Goal: Task Accomplishment & Management: Manage account settings

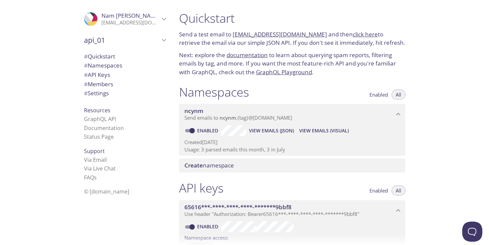
scroll to position [11, 0]
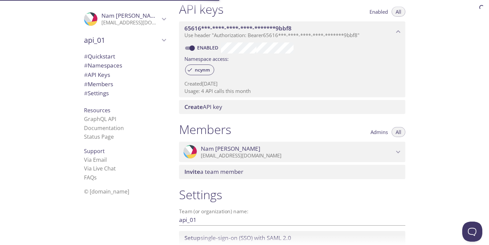
scroll to position [181, 0]
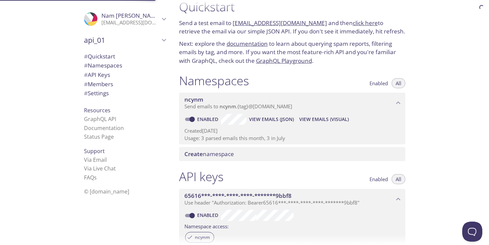
scroll to position [11, 0]
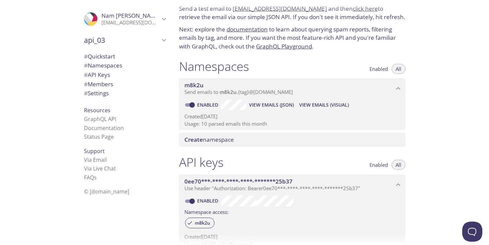
scroll to position [20, 0]
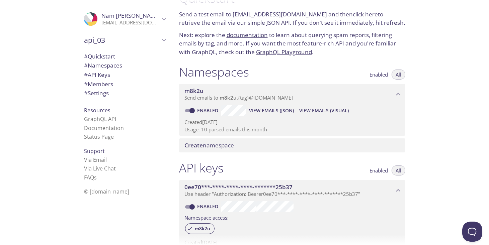
click at [100, 43] on span "api_03" at bounding box center [122, 39] width 76 height 9
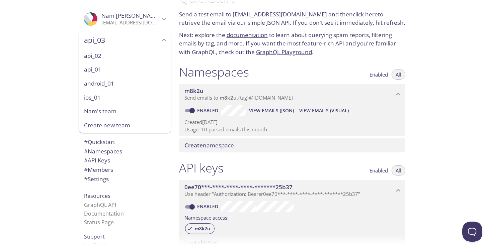
click at [100, 71] on span "api_01" at bounding box center [125, 69] width 82 height 9
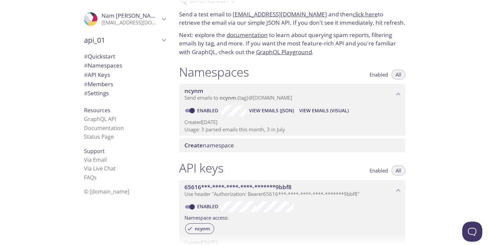
scroll to position [11, 0]
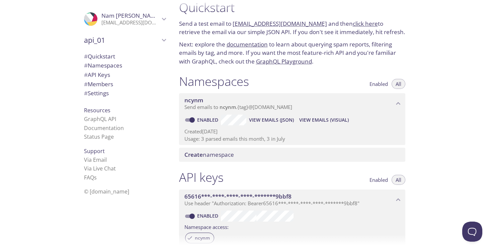
click at [114, 41] on span "api_01" at bounding box center [122, 39] width 76 height 9
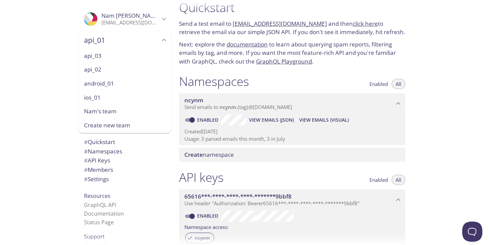
click at [109, 67] on span "api_02" at bounding box center [125, 69] width 82 height 9
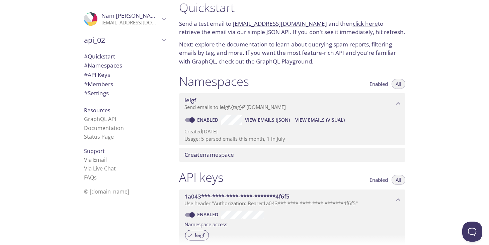
scroll to position [10, 0]
click at [110, 38] on span "api_02" at bounding box center [122, 39] width 76 height 9
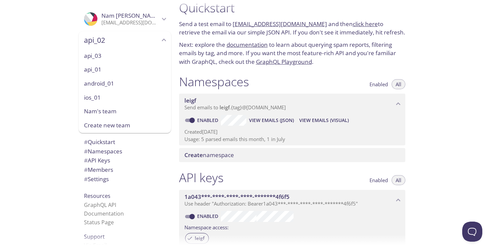
click at [105, 59] on span "api_03" at bounding box center [125, 56] width 82 height 9
type input "api_03"
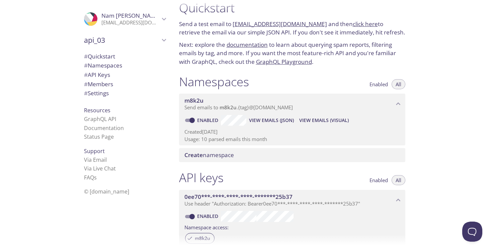
scroll to position [11, 0]
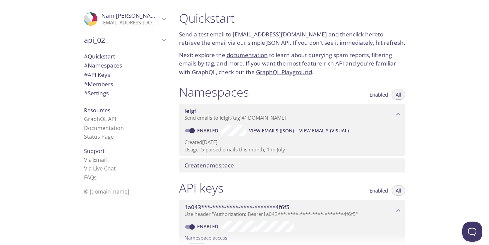
scroll to position [11, 0]
